Goal: Task Accomplishment & Management: Manage account settings

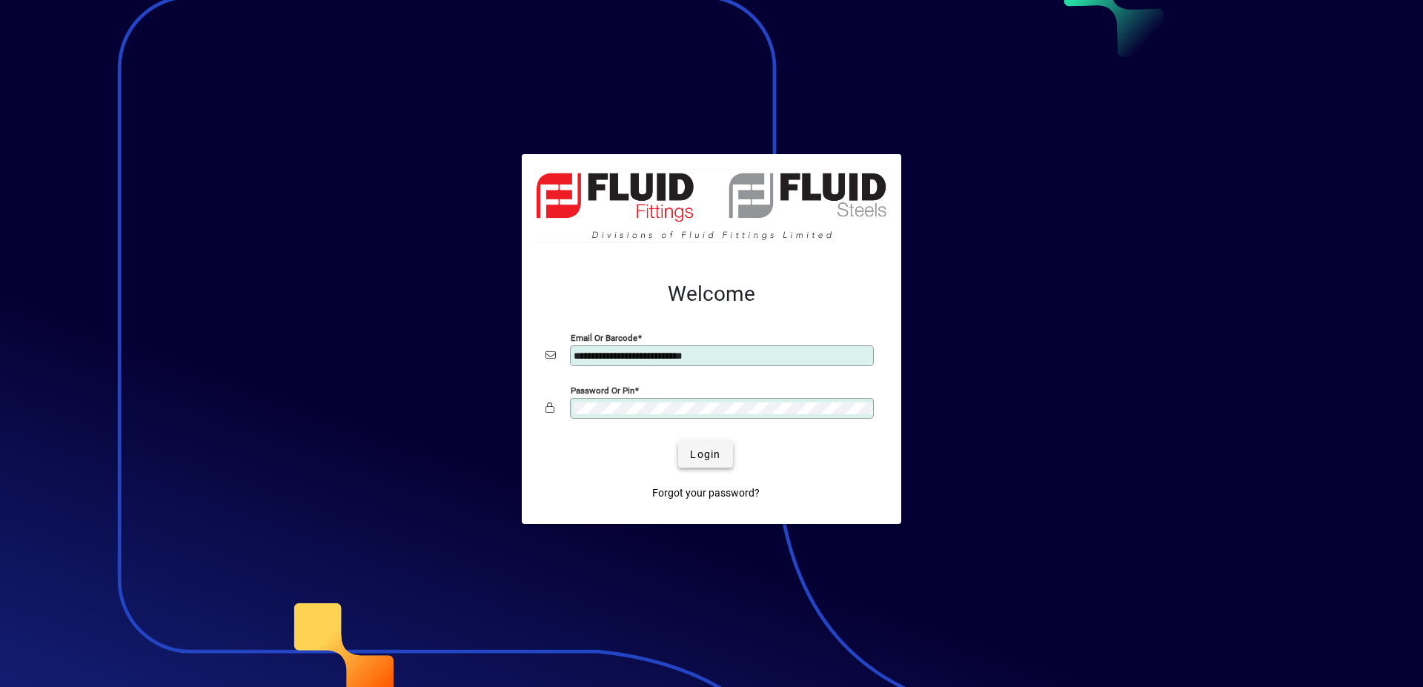
type input "**********"
click at [693, 450] on span "Login" at bounding box center [705, 455] width 30 height 16
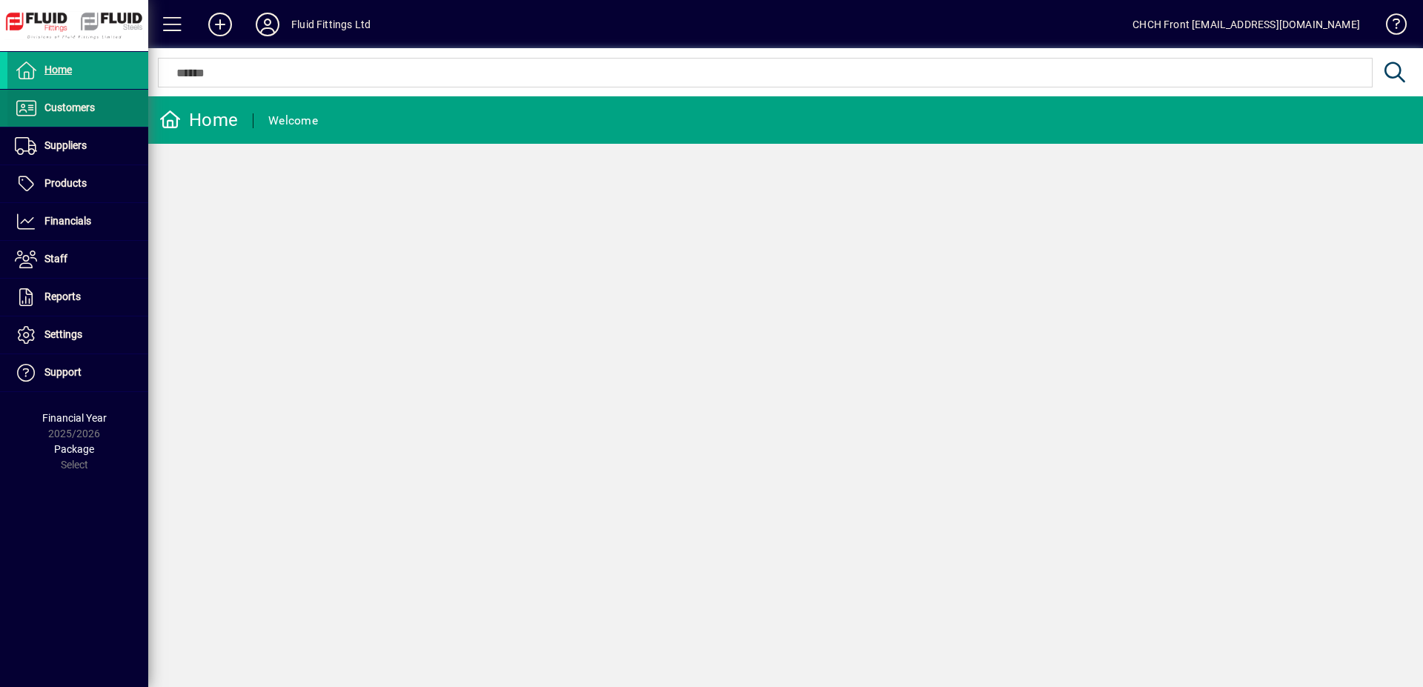
click at [64, 107] on span "Customers" at bounding box center [69, 108] width 50 height 12
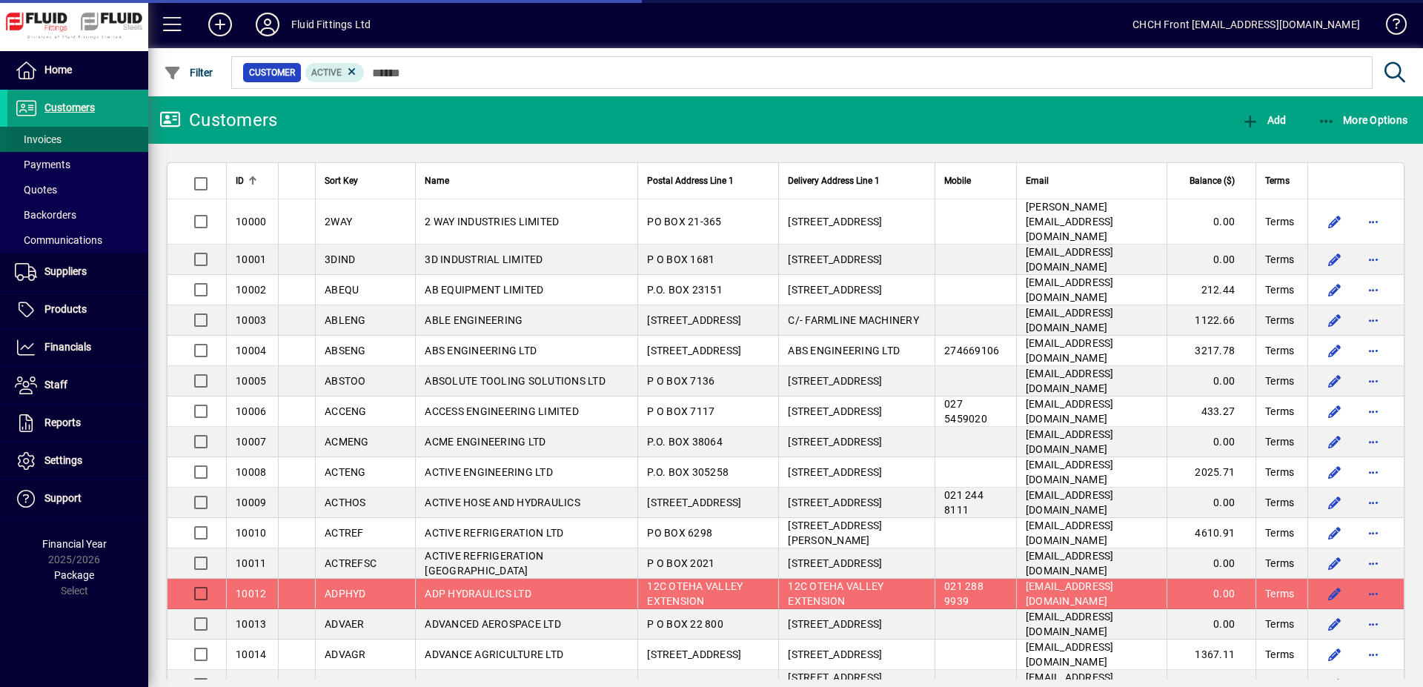
click at [126, 142] on span at bounding box center [77, 140] width 141 height 36
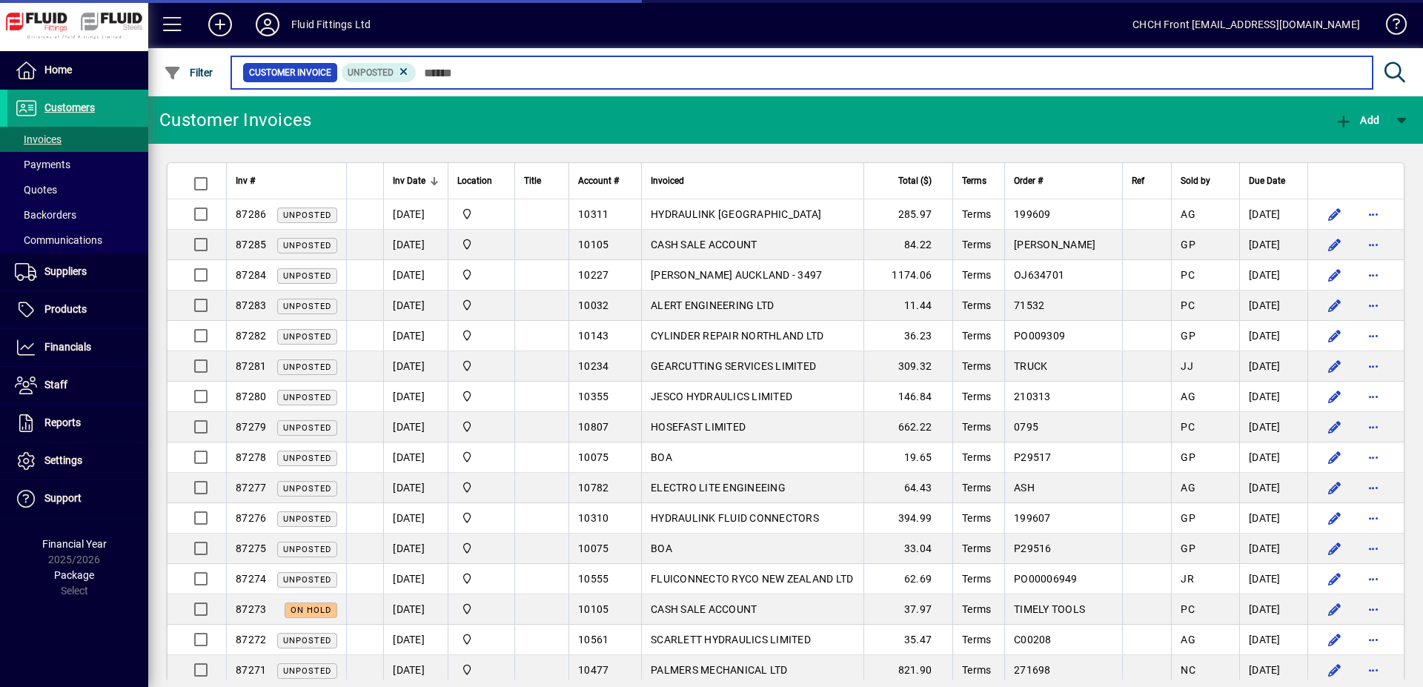
click at [528, 76] on input "text" at bounding box center [889, 72] width 944 height 21
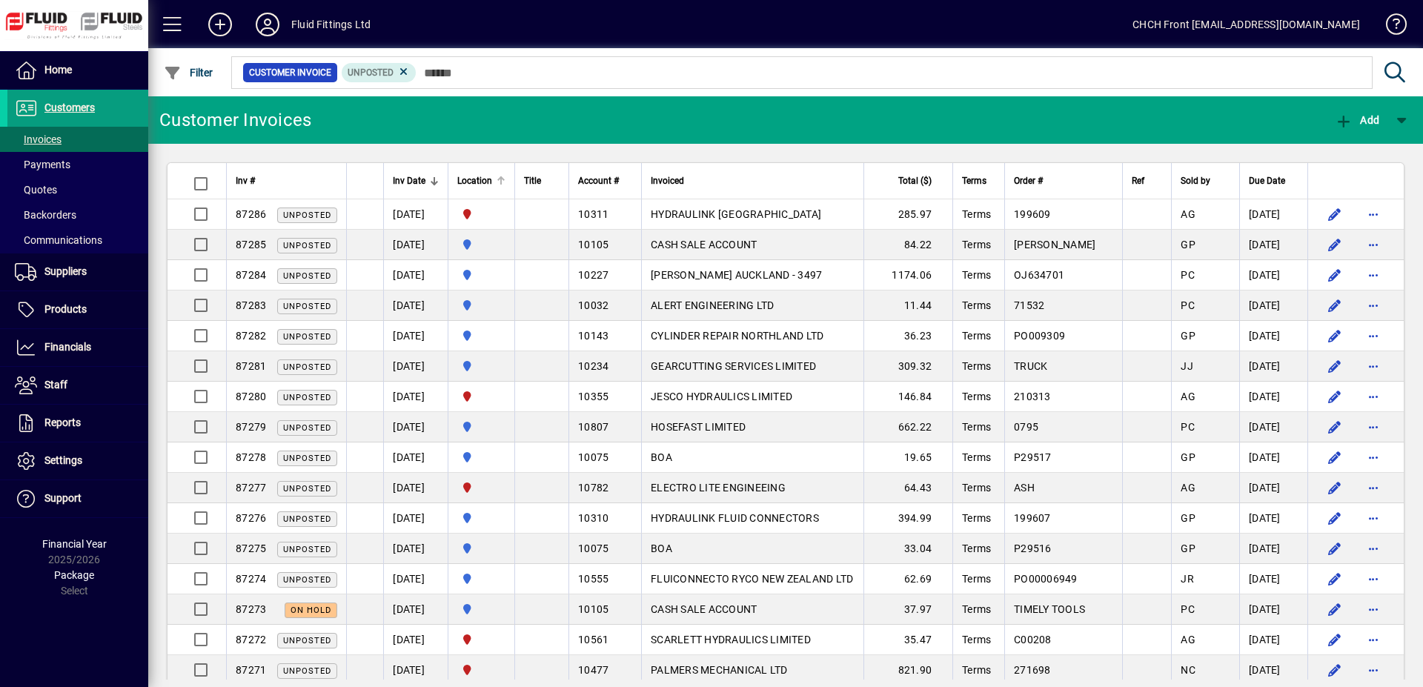
click at [505, 184] on div at bounding box center [501, 180] width 9 height 9
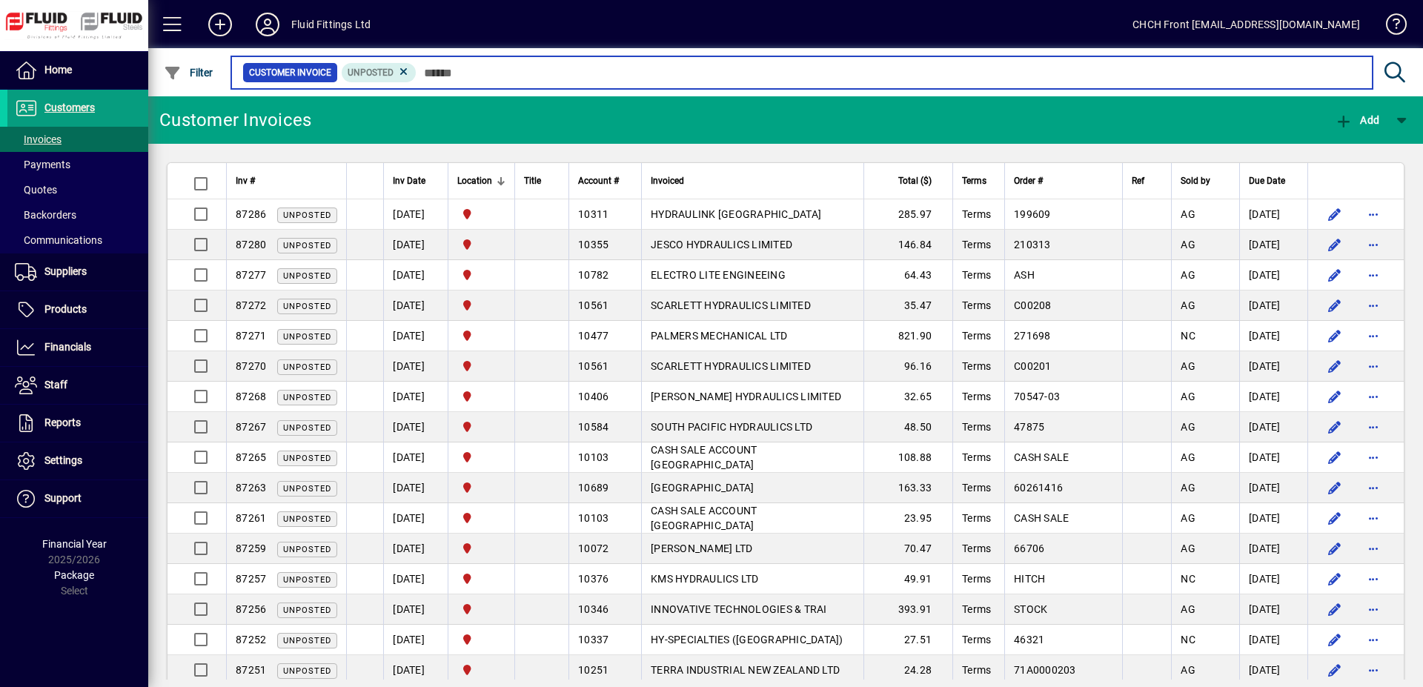
click at [753, 73] on input "text" at bounding box center [889, 72] width 944 height 21
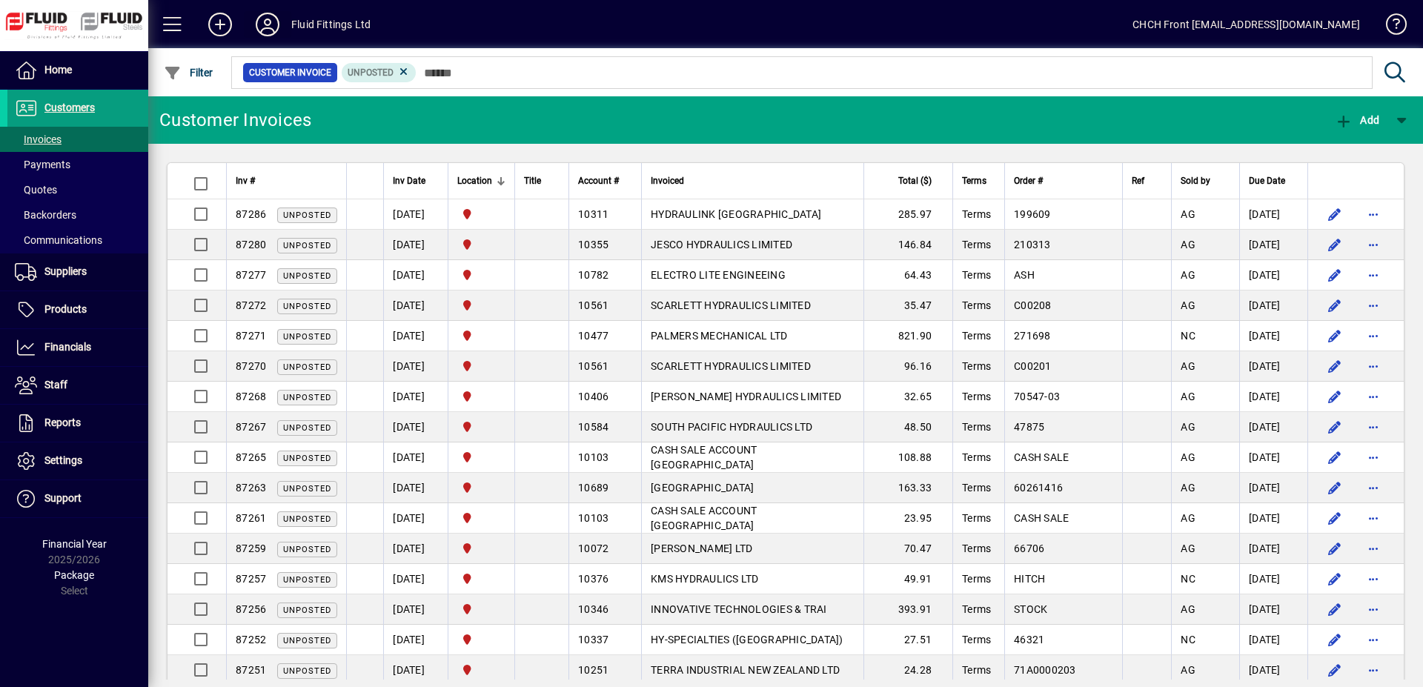
click at [266, 25] on icon at bounding box center [268, 25] width 30 height 24
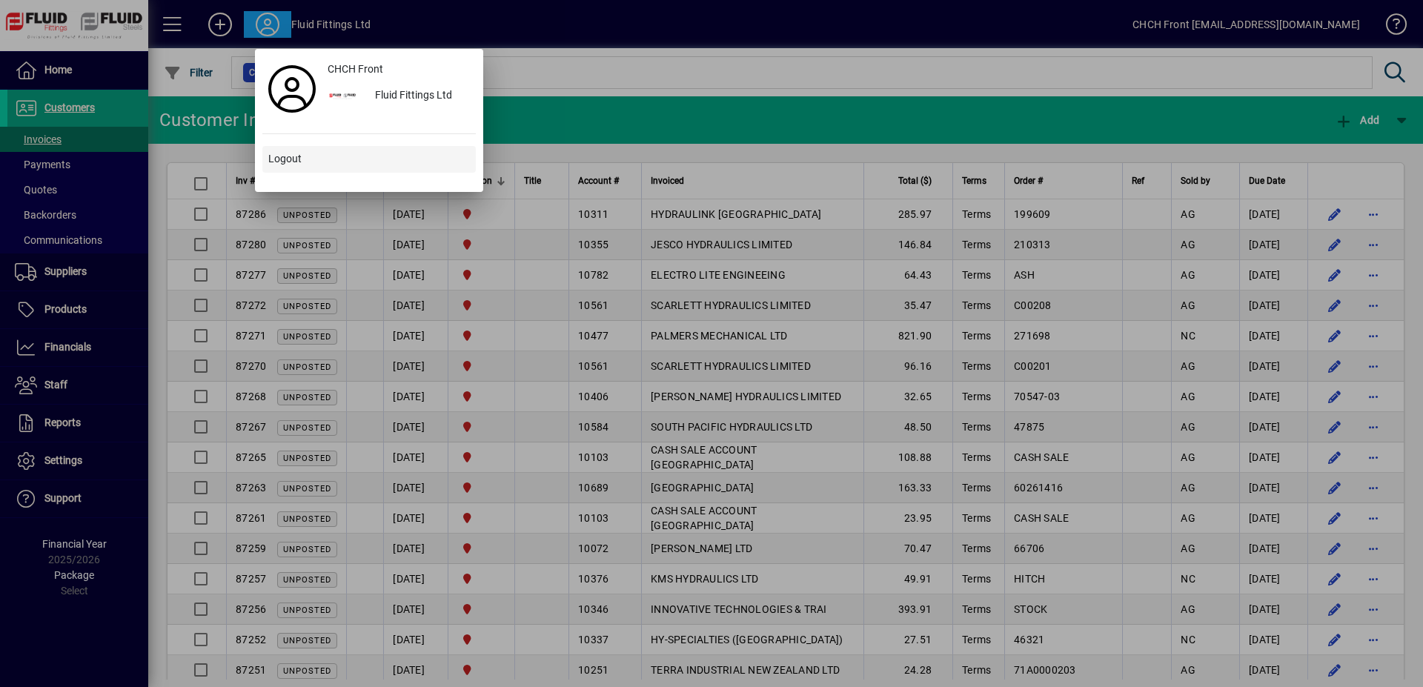
click at [331, 170] on span at bounding box center [368, 160] width 213 height 36
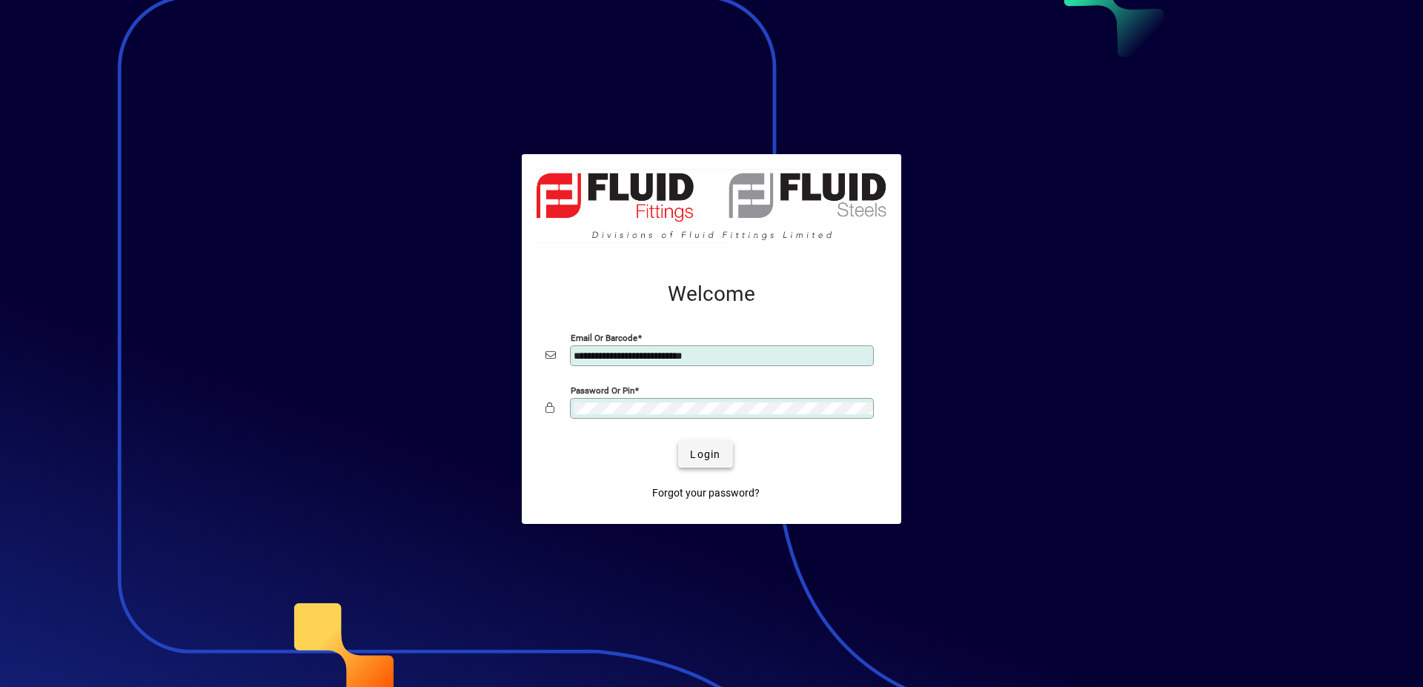
type input "**********"
click at [697, 457] on span "Login" at bounding box center [705, 455] width 30 height 16
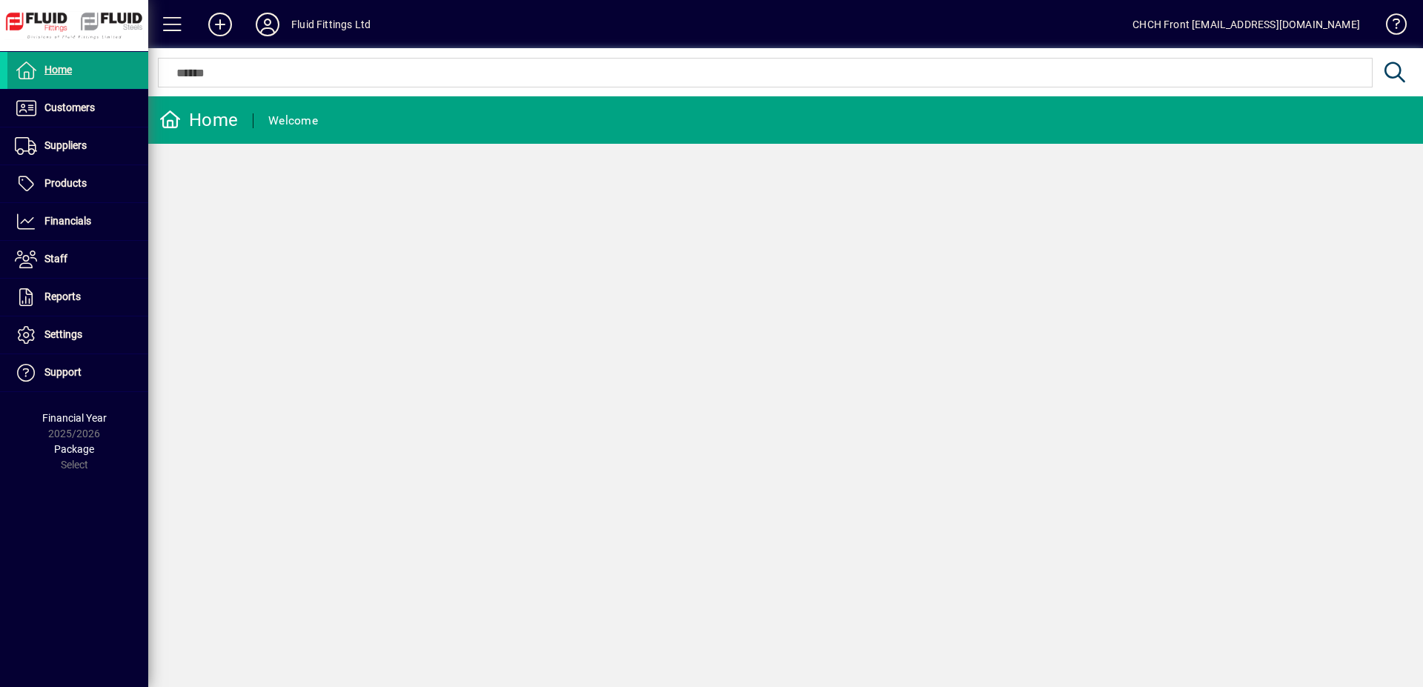
click at [776, 392] on div "Home Welcome" at bounding box center [785, 391] width 1275 height 591
click at [780, 543] on div "Home Welcome" at bounding box center [785, 391] width 1275 height 591
click at [118, 104] on span at bounding box center [77, 108] width 141 height 36
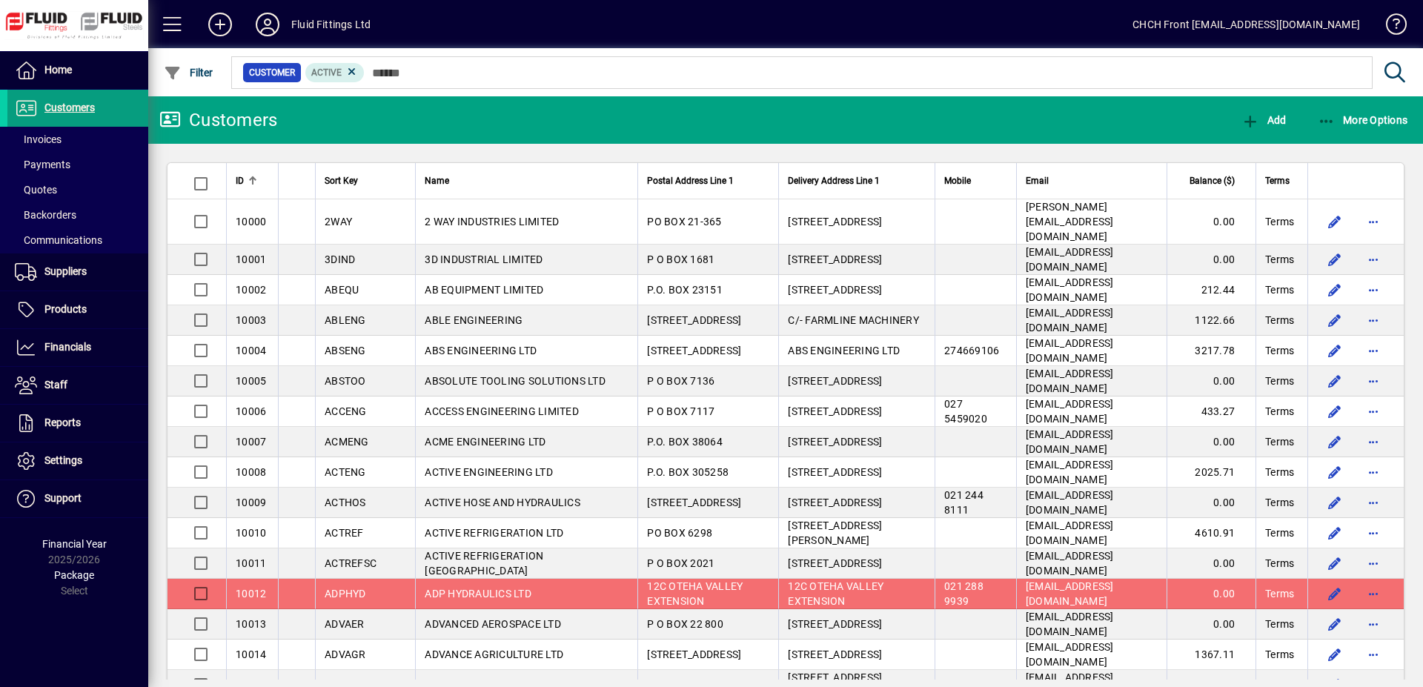
drag, startPoint x: 111, startPoint y: 137, endPoint x: 460, endPoint y: 89, distance: 352.4
click at [112, 138] on span at bounding box center [77, 140] width 141 height 36
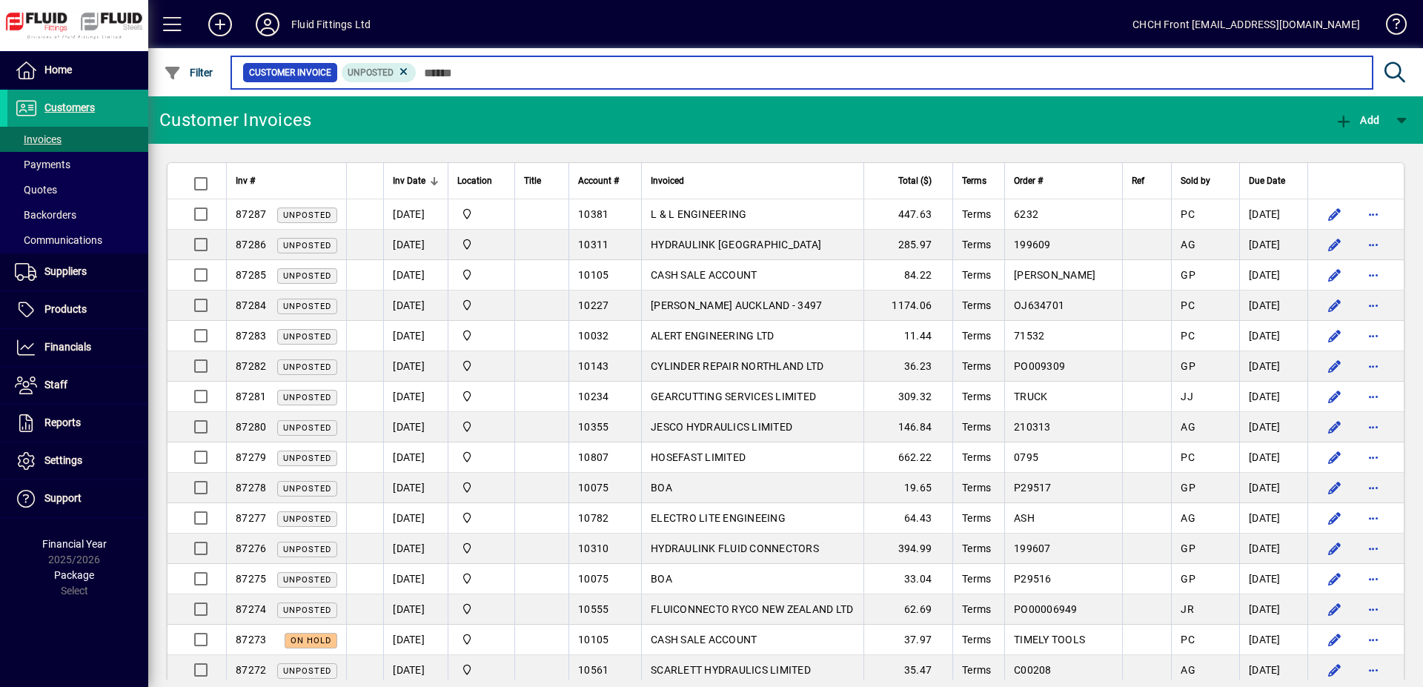
click at [477, 71] on input "text" at bounding box center [889, 72] width 944 height 21
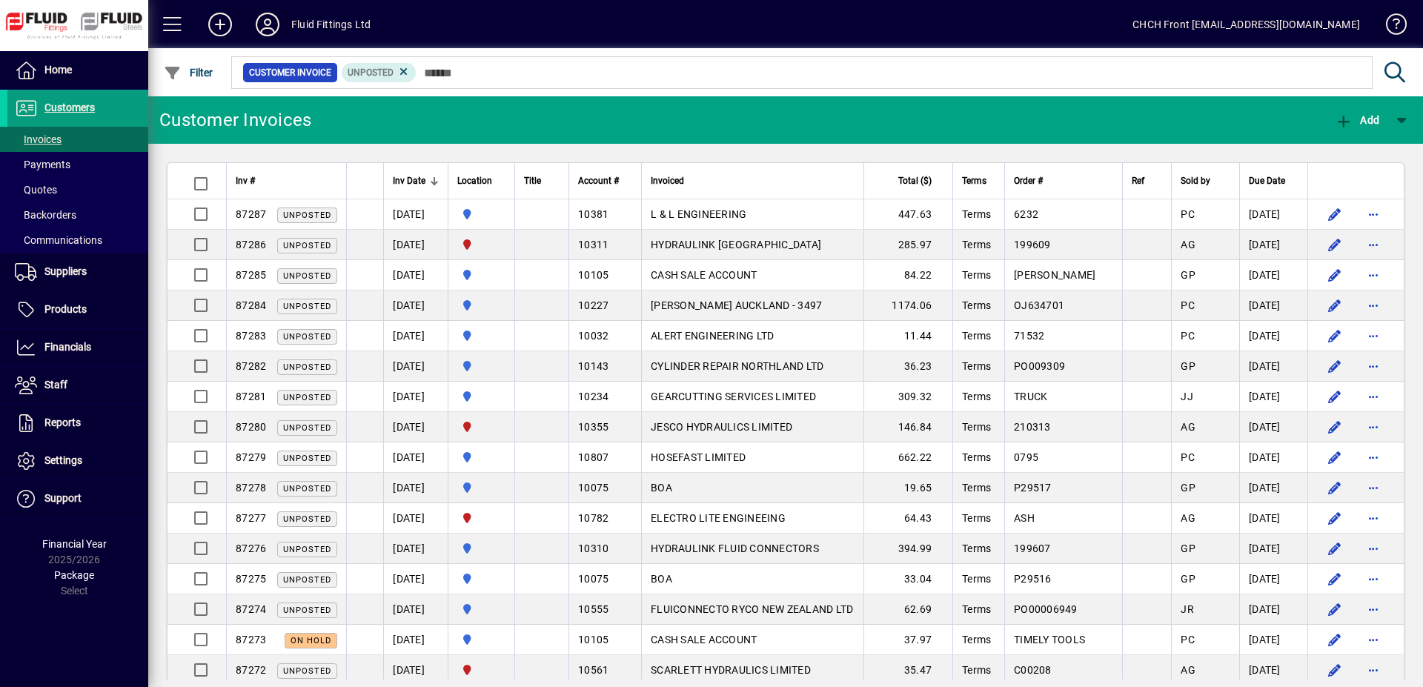
click at [262, 16] on icon at bounding box center [268, 25] width 30 height 24
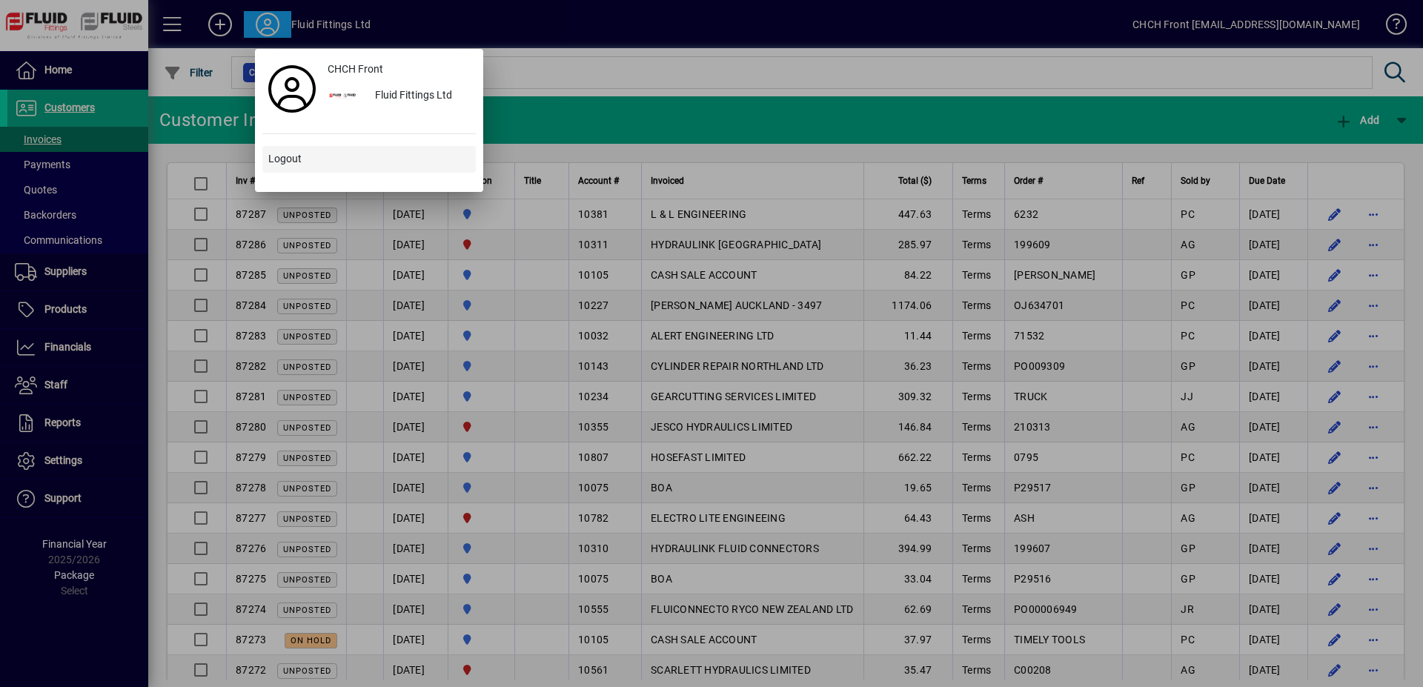
click at [336, 166] on span at bounding box center [368, 160] width 213 height 36
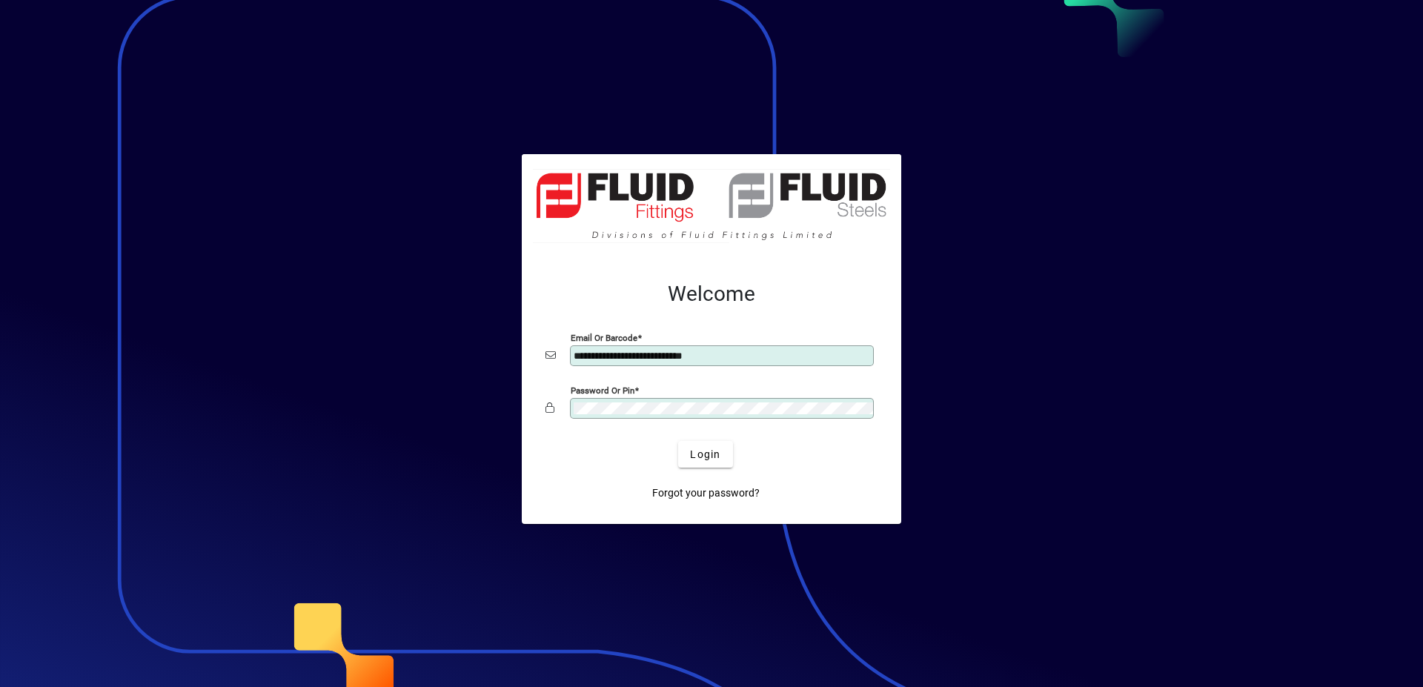
type input "**********"
